Goal: Information Seeking & Learning: Learn about a topic

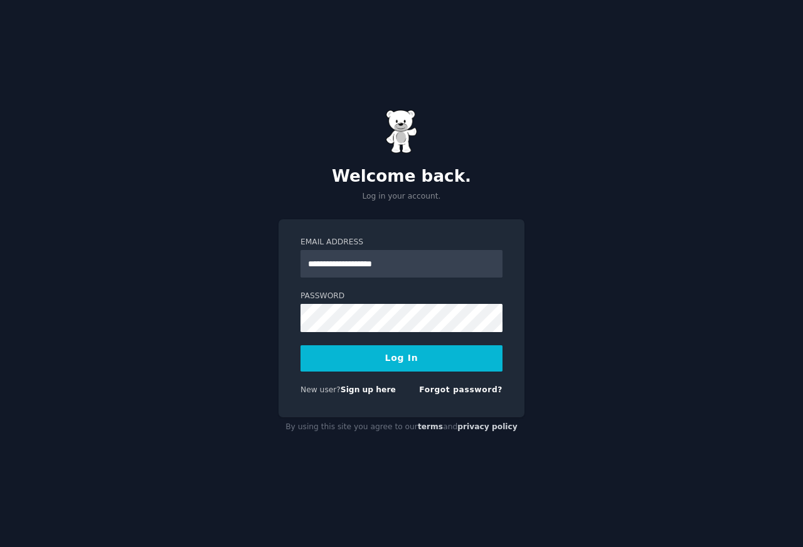
click at [392, 358] on button "Log In" at bounding box center [401, 358] width 202 height 26
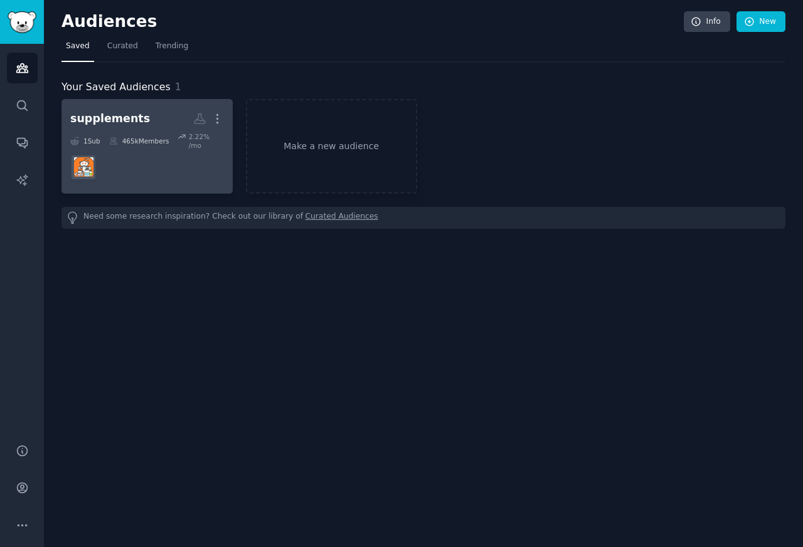
click at [124, 123] on div "supplements" at bounding box center [110, 119] width 80 height 16
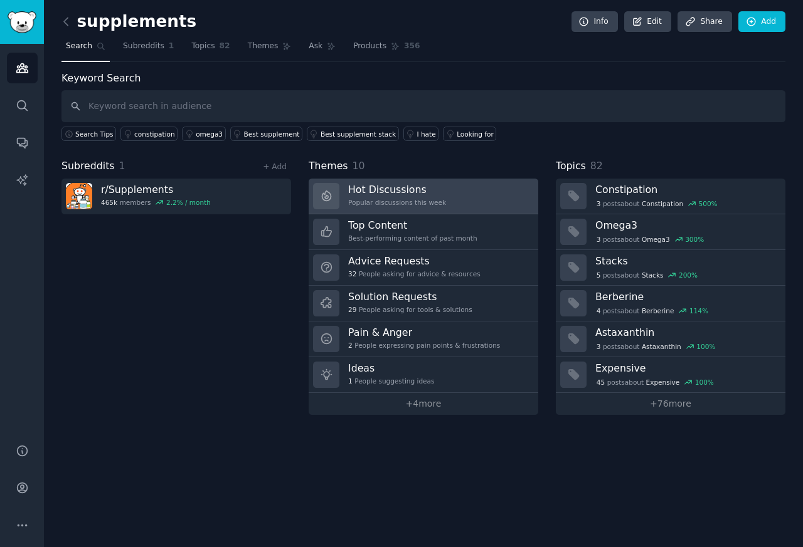
click at [381, 191] on h3 "Hot Discussions" at bounding box center [397, 189] width 98 height 13
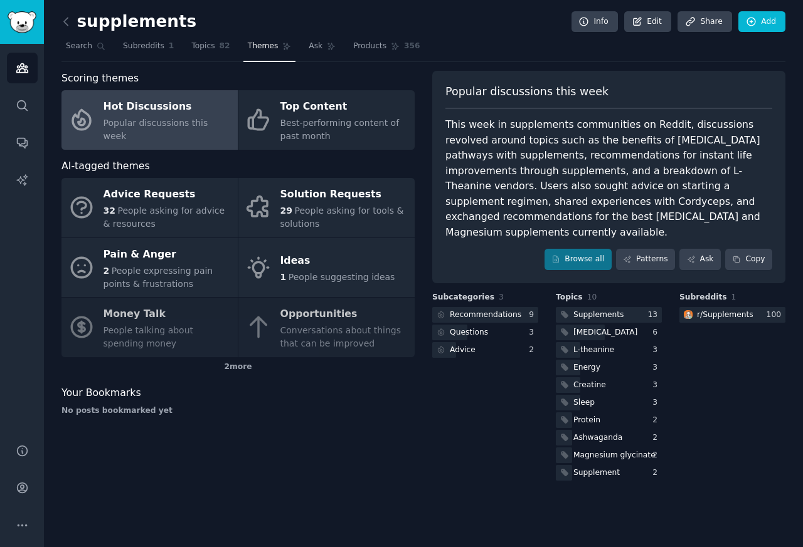
click at [140, 116] on div "Hot Discussions" at bounding box center [167, 107] width 128 height 20
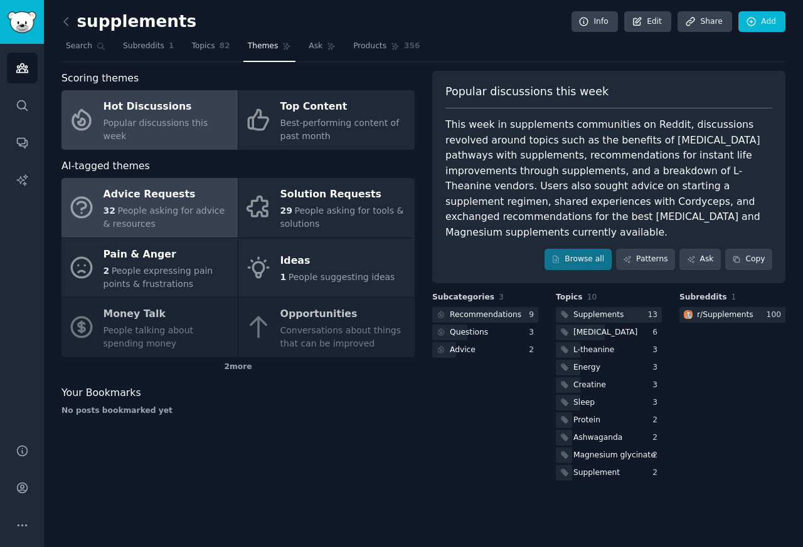
click at [108, 209] on span "32" at bounding box center [109, 211] width 12 height 10
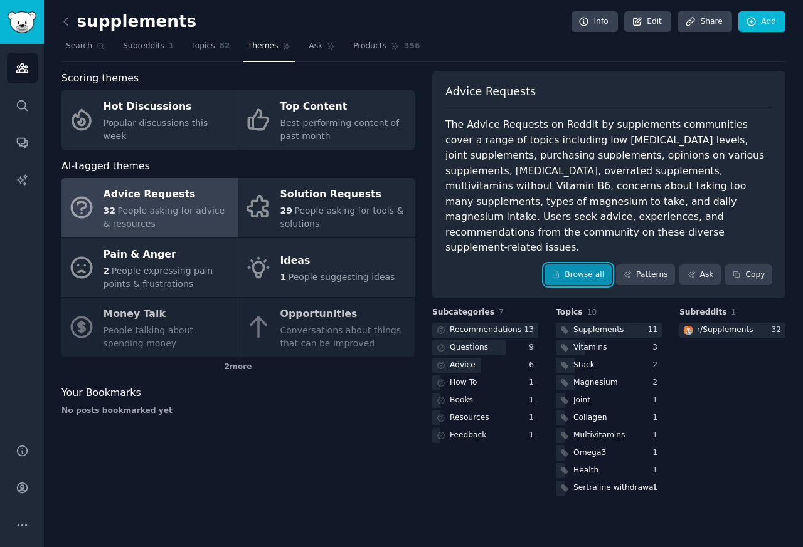
click at [584, 265] on link "Browse all" at bounding box center [577, 275] width 67 height 21
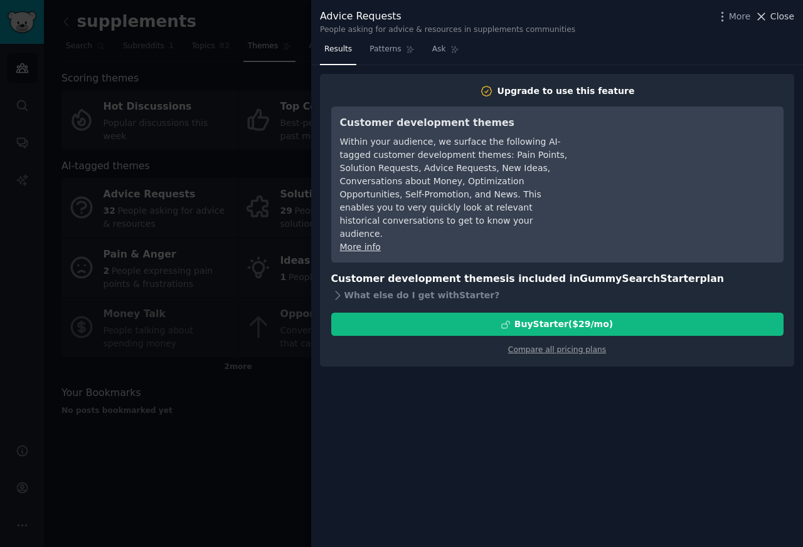
click at [788, 18] on span "Close" at bounding box center [782, 16] width 24 height 13
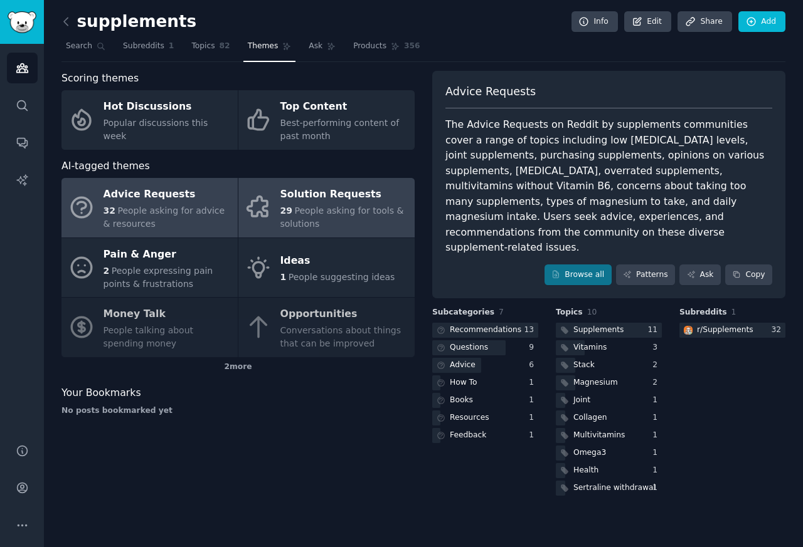
click at [303, 209] on span "People asking for tools & solutions" at bounding box center [342, 217] width 124 height 23
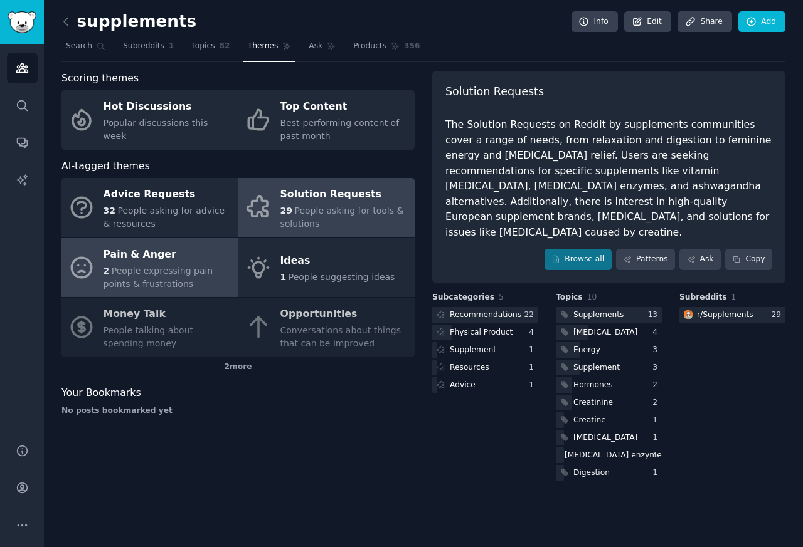
click at [114, 262] on div "Pain & Anger" at bounding box center [167, 255] width 128 height 20
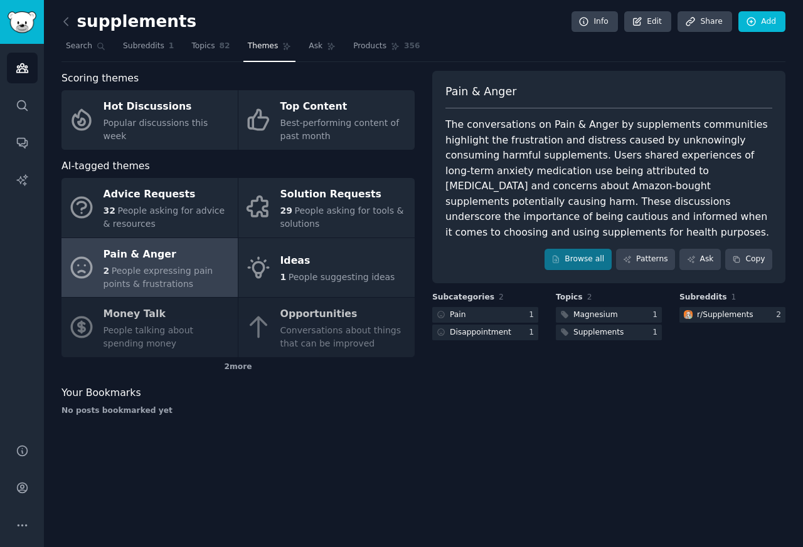
click at [105, 313] on div "Advice Requests 32 People asking for advice & resources Solution Requests 29 Pe…" at bounding box center [237, 267] width 353 height 179
click at [114, 314] on div "Advice Requests 32 People asking for advice & resources Solution Requests 29 Pe…" at bounding box center [237, 267] width 353 height 179
click at [127, 329] on div "Advice Requests 32 People asking for advice & resources Solution Requests 29 Pe…" at bounding box center [237, 267] width 353 height 179
click at [117, 314] on div "Advice Requests 32 People asking for advice & resources Solution Requests 29 Pe…" at bounding box center [237, 267] width 353 height 179
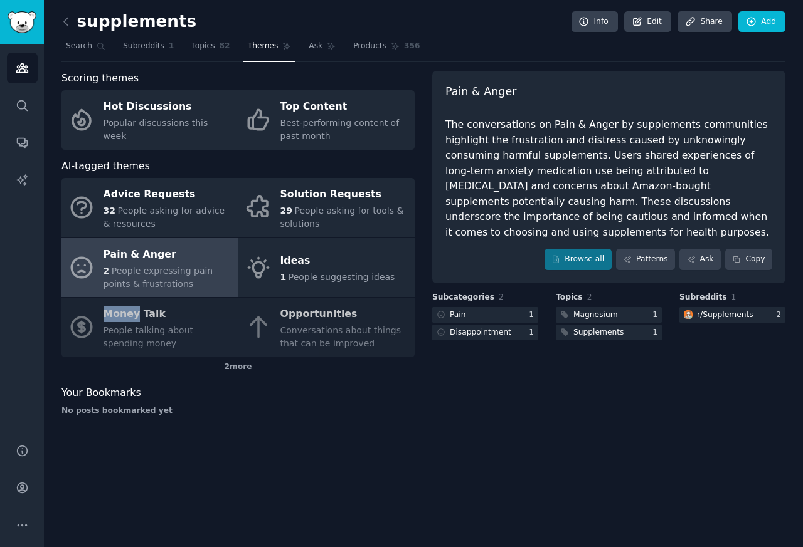
click at [129, 327] on div "Advice Requests 32 People asking for advice & resources Solution Requests 29 Pe…" at bounding box center [237, 267] width 353 height 179
click at [127, 313] on div "Advice Requests 32 People asking for advice & resources Solution Requests 29 Pe…" at bounding box center [237, 267] width 353 height 179
click at [325, 314] on div "Advice Requests 32 People asking for advice & resources Solution Requests 29 Pe…" at bounding box center [237, 267] width 353 height 179
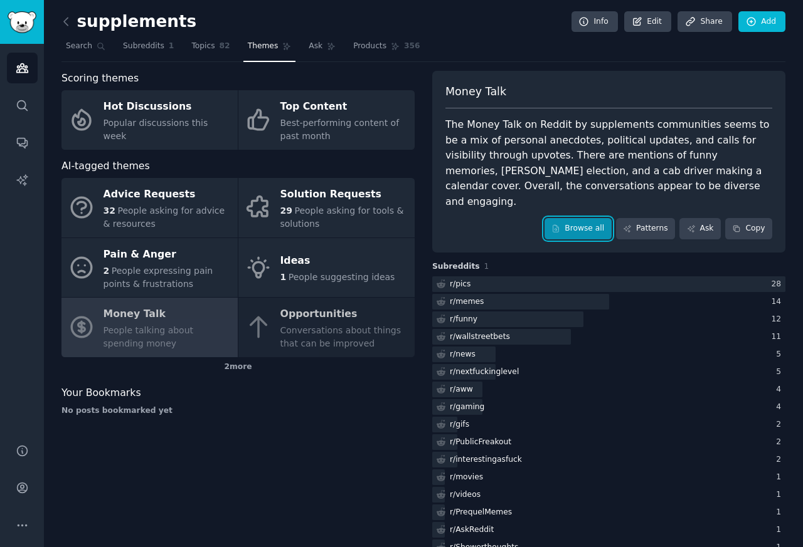
click at [588, 218] on link "Browse all" at bounding box center [577, 228] width 67 height 21
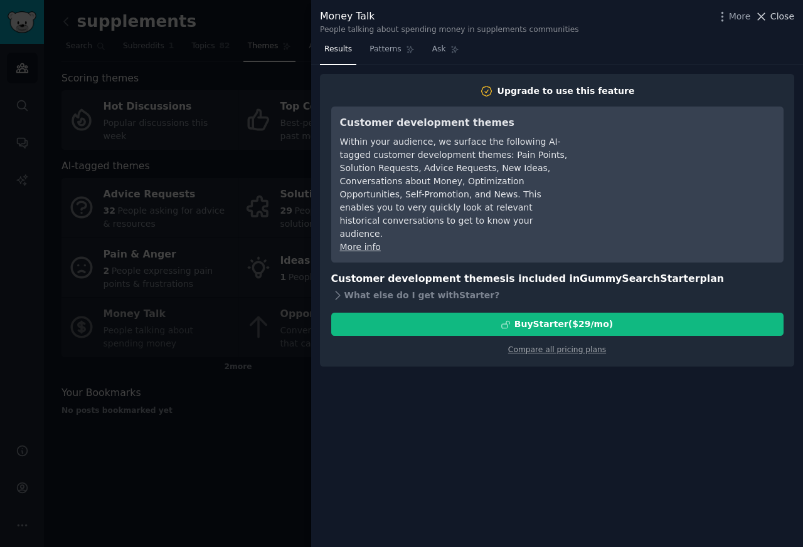
click at [779, 18] on span "Close" at bounding box center [782, 16] width 24 height 13
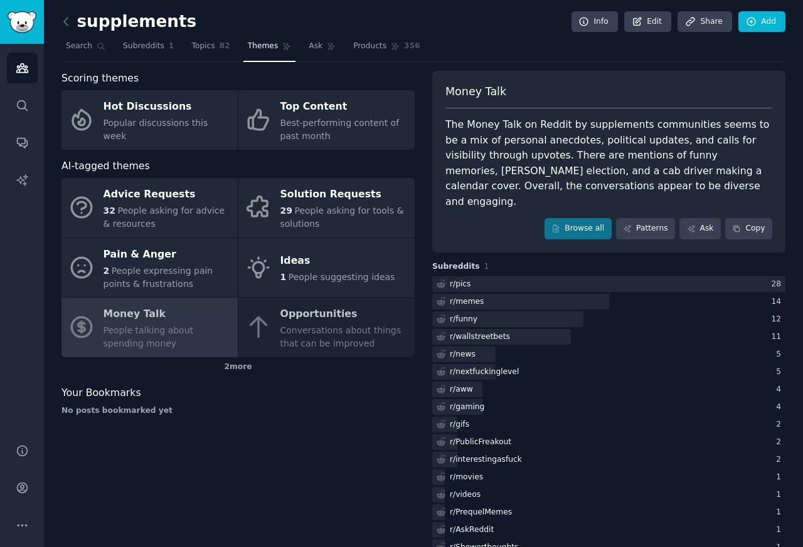
click at [309, 338] on div "Advice Requests 32 People asking for advice & resources Solution Requests 29 Pe…" at bounding box center [237, 267] width 353 height 179
click at [311, 315] on div "Advice Requests 32 People asking for advice & resources Solution Requests 29 Pe…" at bounding box center [237, 267] width 353 height 179
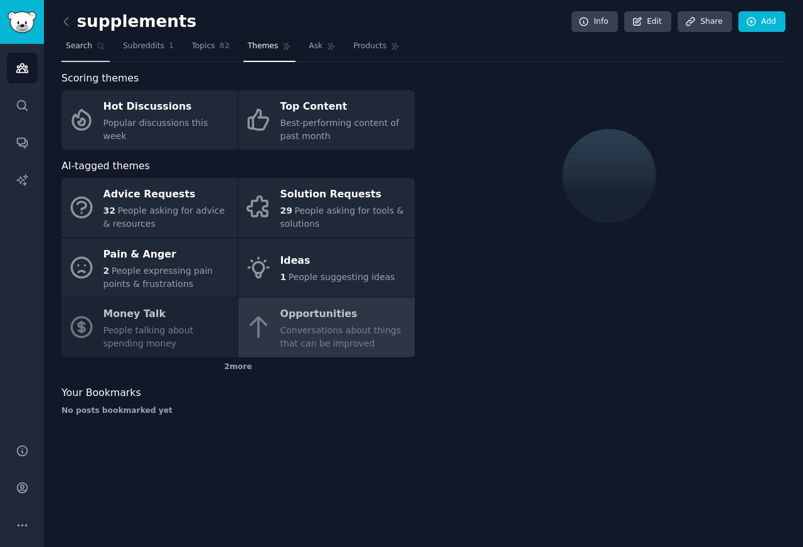
click at [76, 46] on span "Search" at bounding box center [79, 46] width 26 height 11
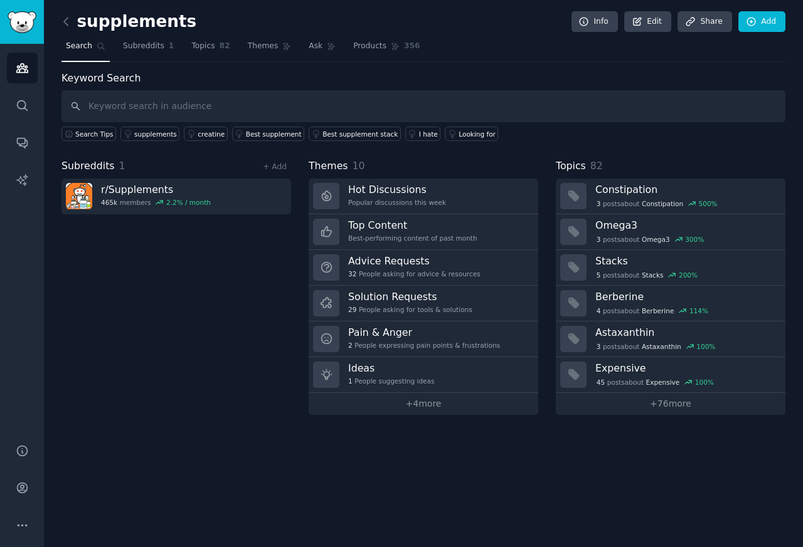
click at [93, 106] on input "text" at bounding box center [423, 106] width 724 height 32
type input "chinese medicine"
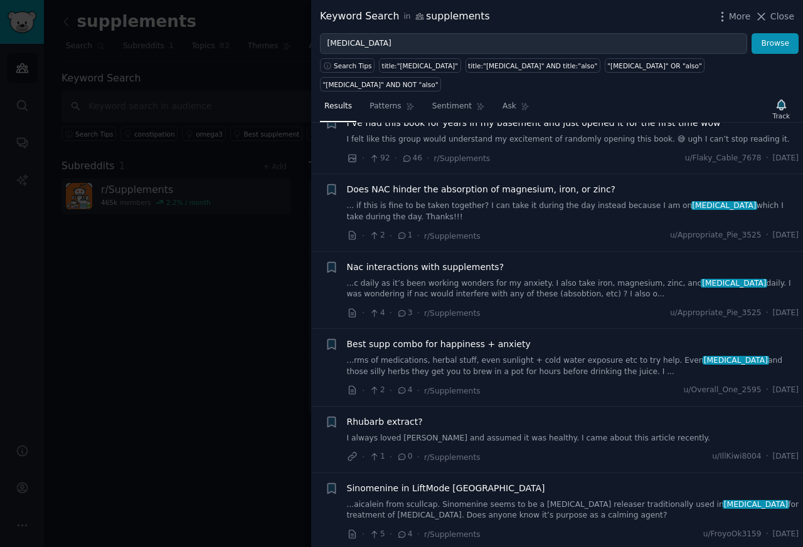
scroll to position [451, 0]
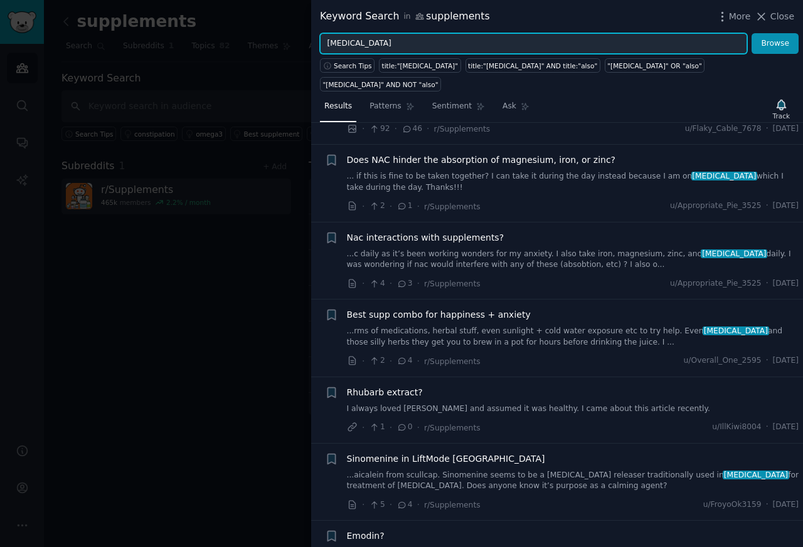
click at [346, 44] on input "chinese medicine" at bounding box center [533, 43] width 427 height 21
paste input "traditional"
type input "traditional chinese medicine"
click at [751, 33] on button "Browse" at bounding box center [774, 43] width 47 height 21
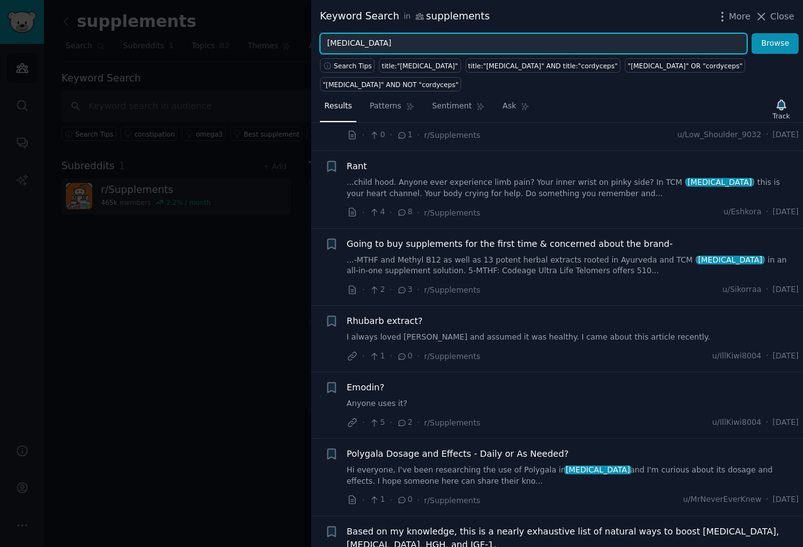
scroll to position [376, 0]
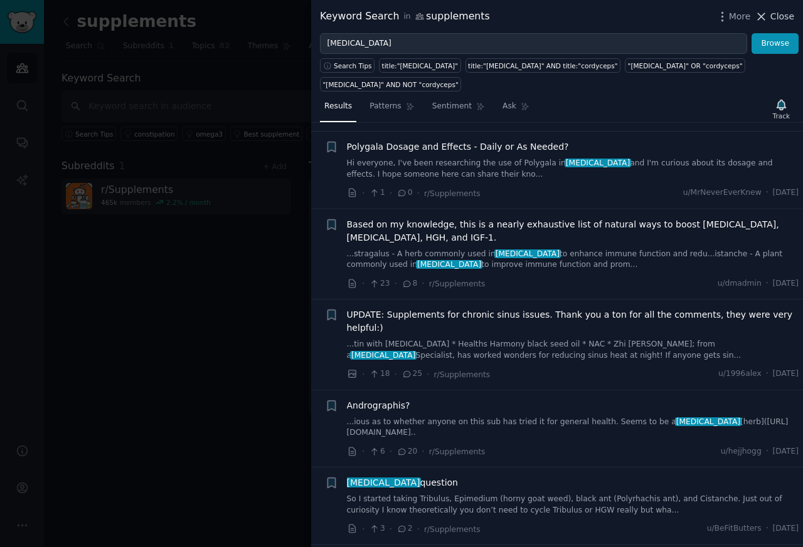
click at [784, 18] on span "Close" at bounding box center [782, 16] width 24 height 13
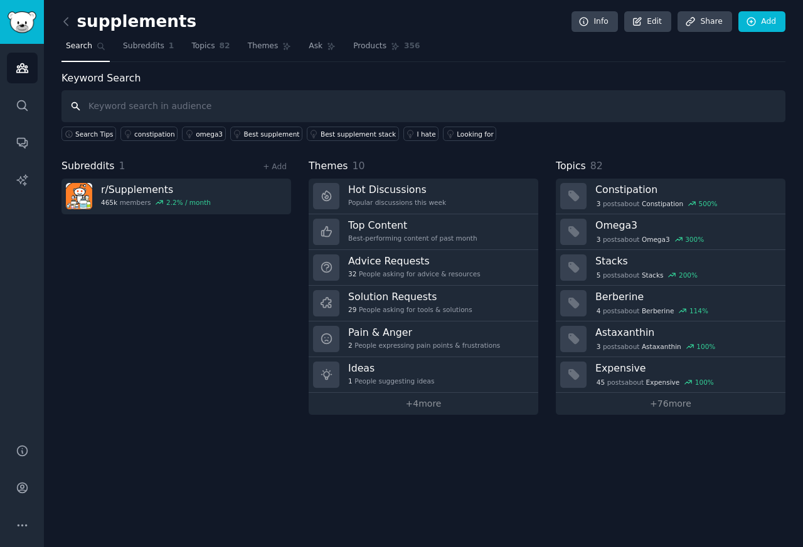
click at [114, 106] on input "text" at bounding box center [423, 106] width 724 height 32
paste input "dog arthritis"
type input "dog arthritis"
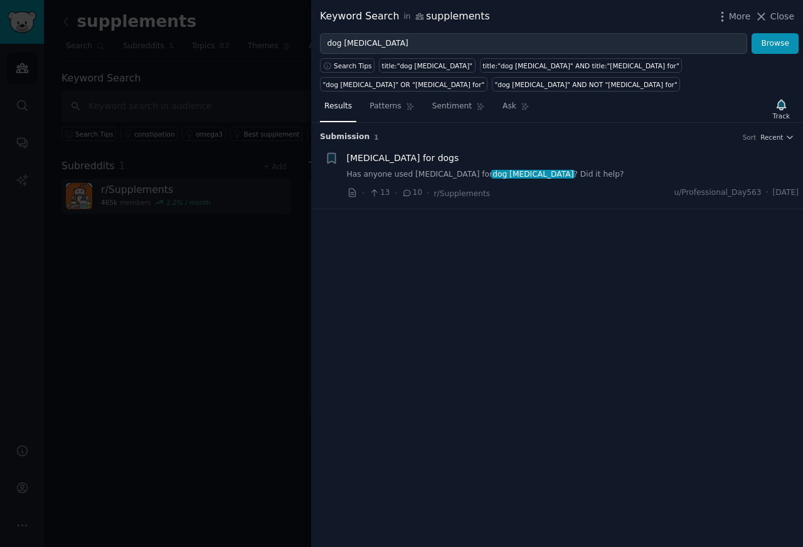
click at [380, 160] on span "Fish oil for dogs" at bounding box center [403, 158] width 112 height 13
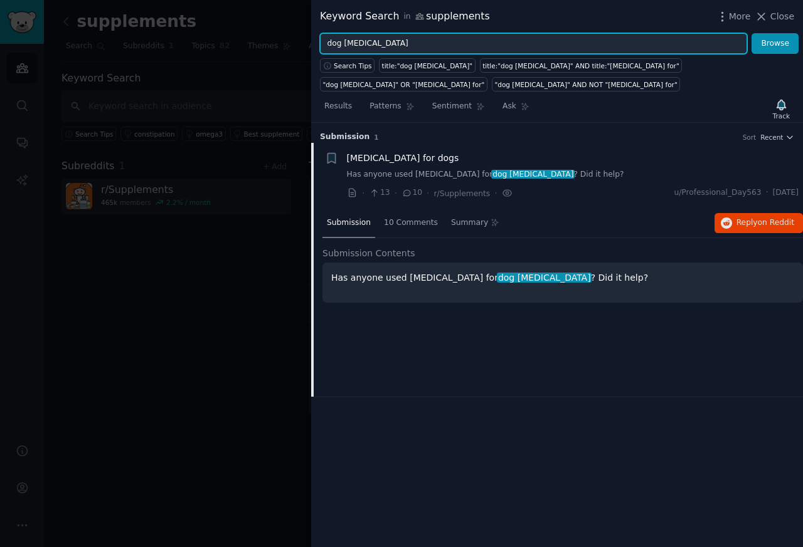
click at [361, 44] on input "dog arthritis" at bounding box center [533, 43] width 427 height 21
paste input "joint"
click at [751, 33] on button "Browse" at bounding box center [774, 43] width 47 height 21
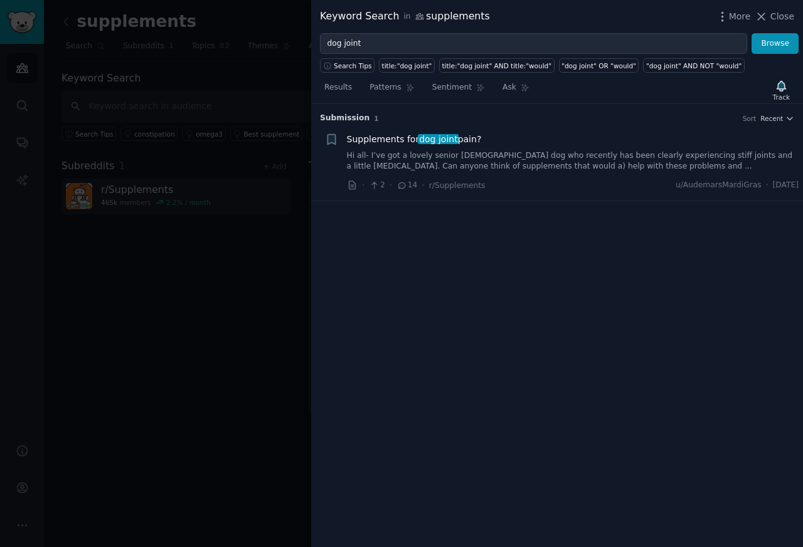
click at [371, 140] on span "Supplements for dog joint pain?" at bounding box center [414, 139] width 135 height 13
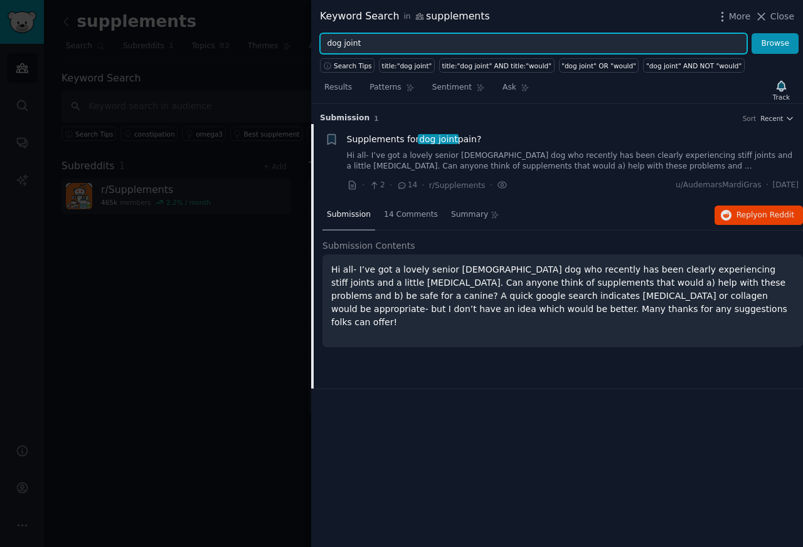
click at [347, 45] on input "dog joint" at bounding box center [533, 43] width 427 height 21
paste input "glucosamine dog"
click at [751, 33] on button "Browse" at bounding box center [774, 43] width 47 height 21
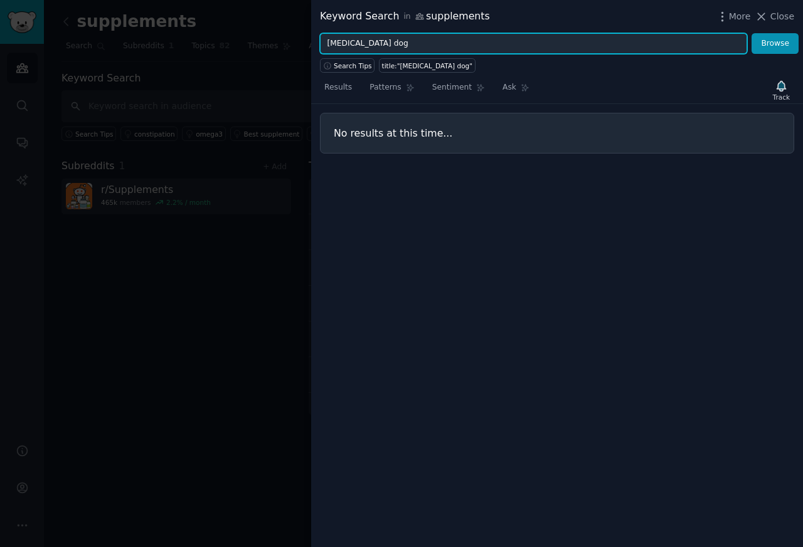
paste input "joint supplement"
click at [751, 33] on button "Browse" at bounding box center [774, 43] width 47 height 21
paste input "supplement for dogs"
type input "supplement for dogs"
click at [751, 33] on button "Browse" at bounding box center [774, 43] width 47 height 21
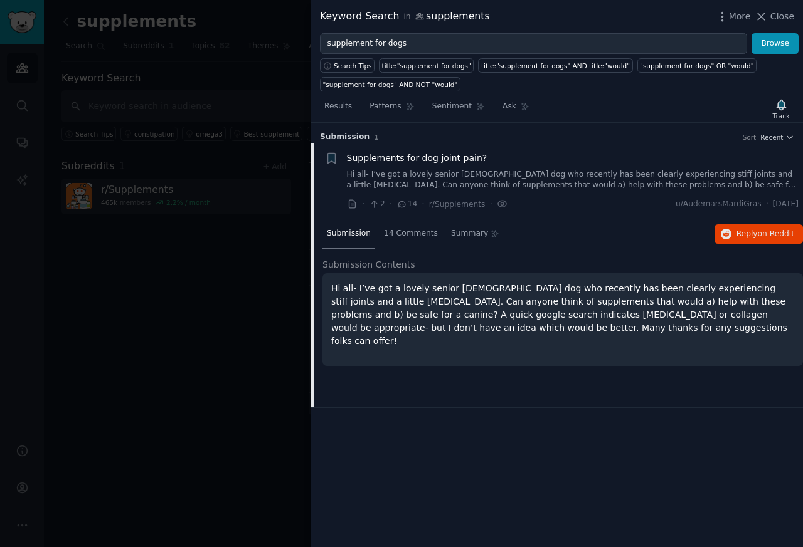
click at [264, 166] on div at bounding box center [401, 273] width 803 height 547
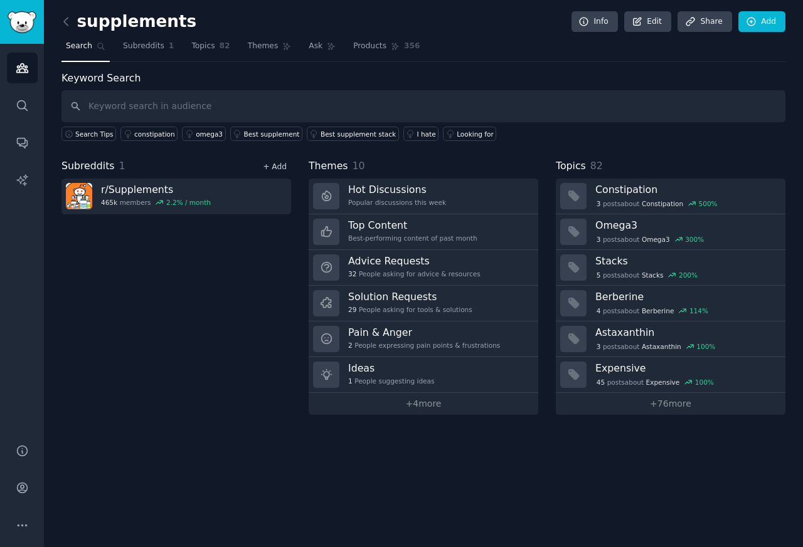
click at [274, 166] on link "+ Add" at bounding box center [275, 166] width 24 height 9
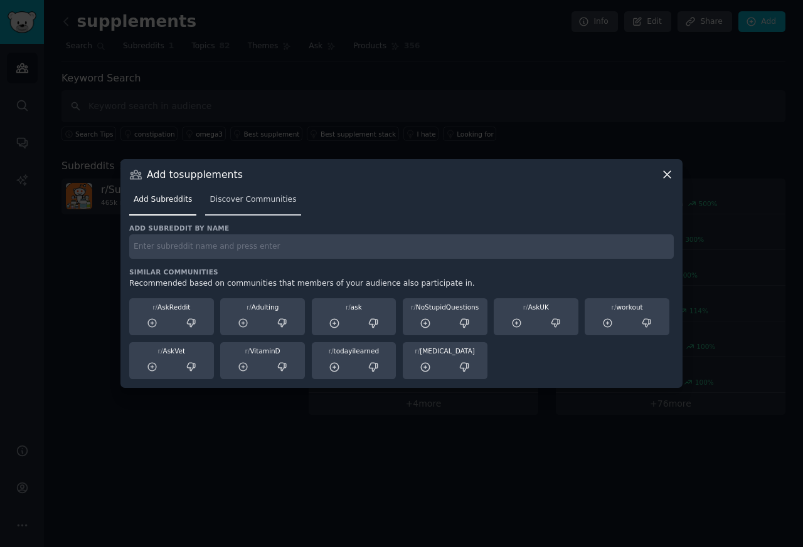
click at [224, 214] on link "Discover Communities" at bounding box center [252, 203] width 95 height 26
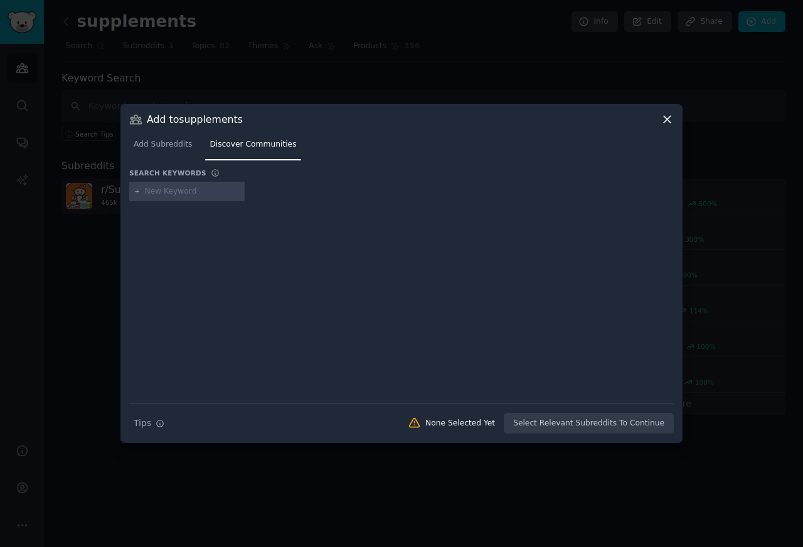
click at [171, 193] on input "text" at bounding box center [192, 191] width 95 height 11
type input "dog"
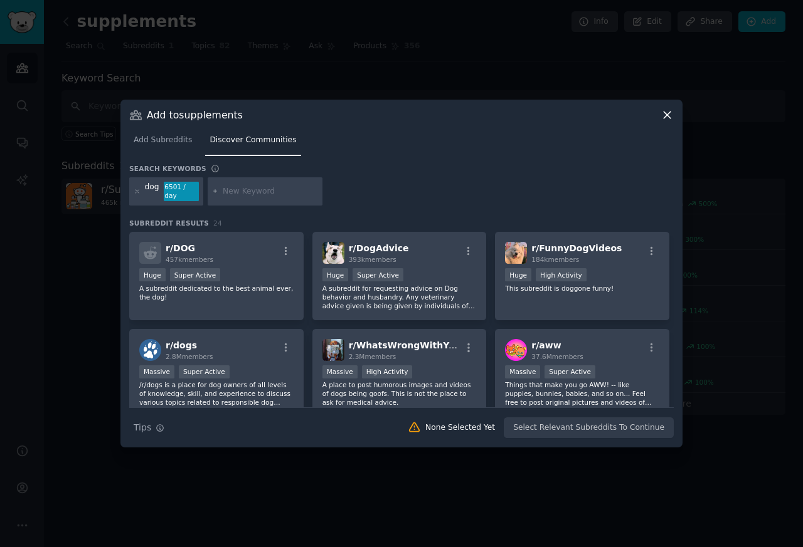
click at [242, 193] on input "text" at bounding box center [270, 191] width 95 height 11
type input "arthritis"
